Goal: Task Accomplishment & Management: Use online tool/utility

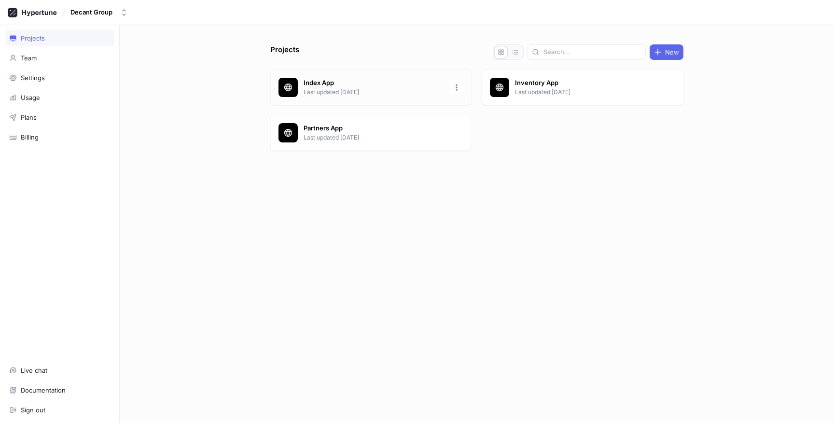
click at [379, 78] on div "Index App Last updated 3 days ago" at bounding box center [371, 87] width 202 height 36
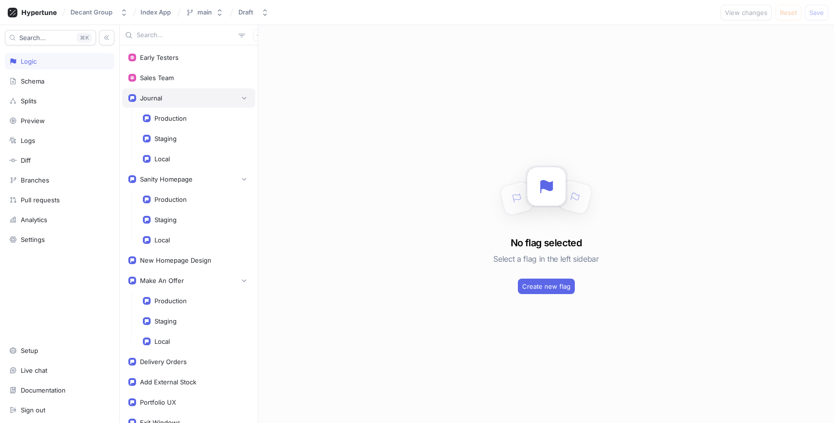
click at [214, 104] on div "Journal" at bounding box center [188, 97] width 133 height 19
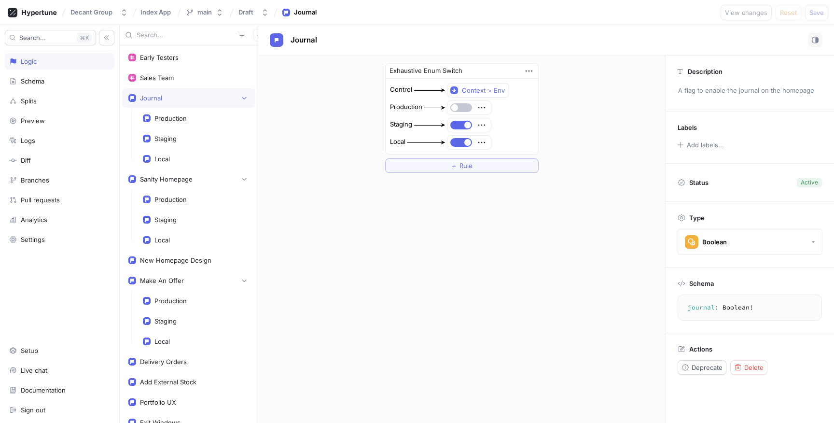
click at [738, 179] on div "Status Active" at bounding box center [750, 183] width 144 height 14
click at [812, 177] on div "Status Active" at bounding box center [750, 183] width 144 height 14
click at [461, 140] on button "button" at bounding box center [461, 142] width 22 height 9
click at [824, 15] on button "Save" at bounding box center [816, 12] width 23 height 15
click at [461, 125] on button "button" at bounding box center [461, 125] width 22 height 9
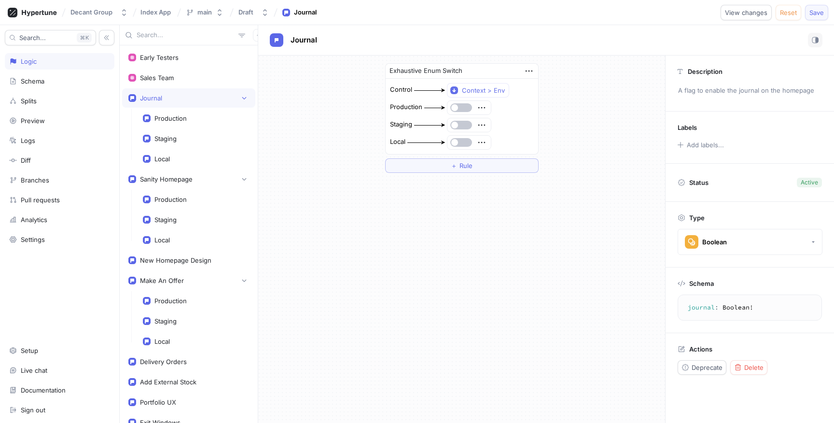
click at [812, 12] on span "Save" at bounding box center [816, 13] width 14 height 6
click at [438, 365] on div "Exhaustive Enum Switch Control Context > Env Production Staging Local ＋ Rule" at bounding box center [461, 238] width 407 height 367
click at [459, 125] on button "button" at bounding box center [461, 125] width 22 height 9
click at [466, 126] on span "button" at bounding box center [467, 125] width 7 height 7
click at [586, 238] on div "Exhaustive Enum Switch Control Context > Env Production Staging Local ＋ Rule" at bounding box center [461, 238] width 407 height 367
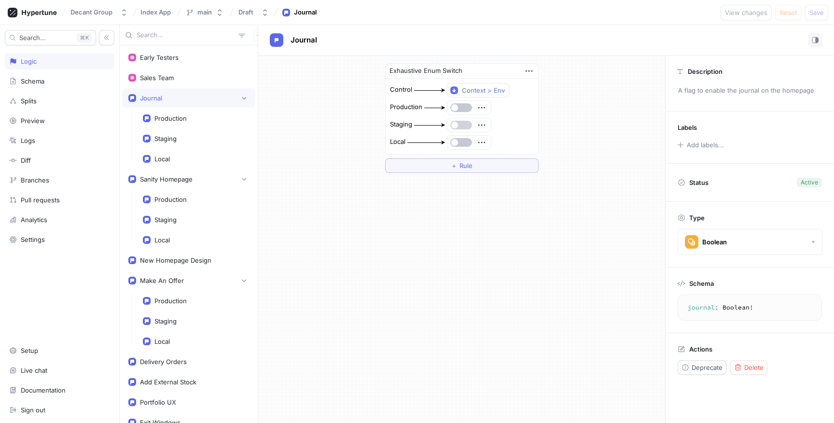
click at [463, 125] on button "button" at bounding box center [461, 125] width 22 height 9
click at [461, 139] on button "button" at bounding box center [461, 142] width 22 height 9
click at [823, 14] on span "Save" at bounding box center [816, 13] width 14 height 6
